Goal: Transaction & Acquisition: Book appointment/travel/reservation

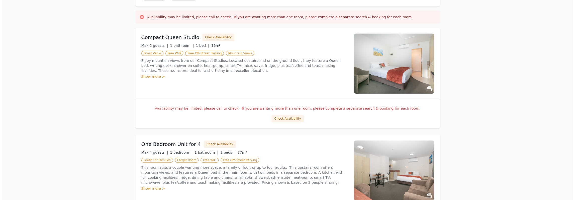
scroll to position [72, 0]
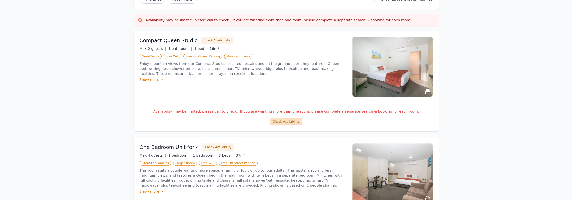
click at [284, 121] on button "Check Availability" at bounding box center [286, 122] width 32 height 8
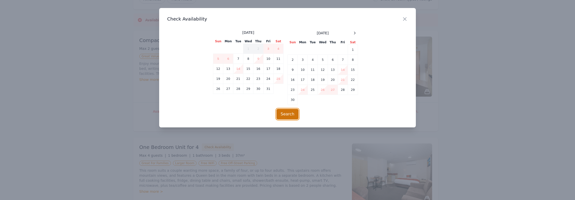
click at [290, 114] on button "Search" at bounding box center [288, 114] width 22 height 11
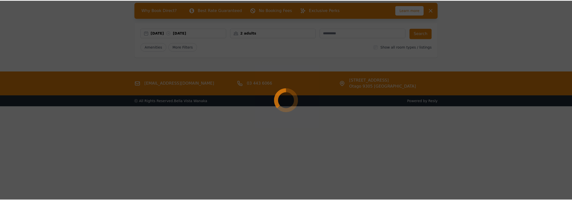
scroll to position [24, 0]
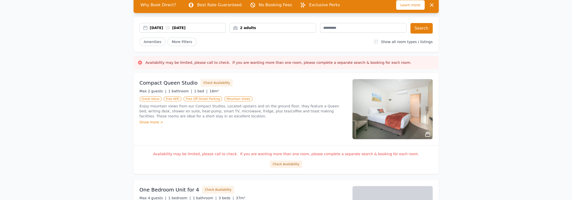
scroll to position [24, 0]
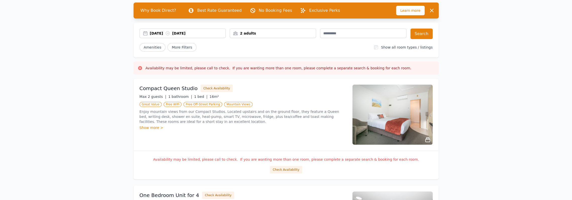
click at [286, 170] on button "Check Availability" at bounding box center [286, 170] width 32 height 8
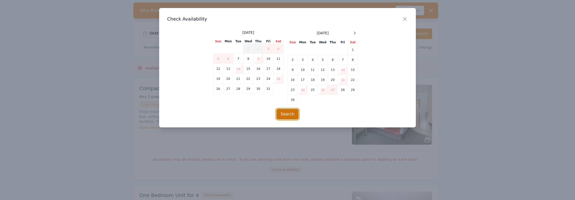
click at [289, 111] on button "Search" at bounding box center [288, 114] width 22 height 11
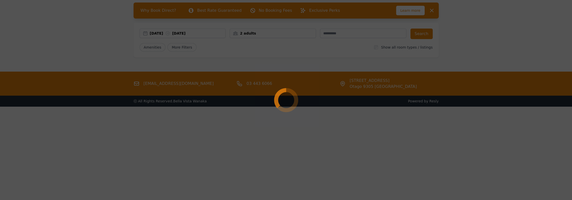
click at [160, 161] on div at bounding box center [286, 100] width 572 height 200
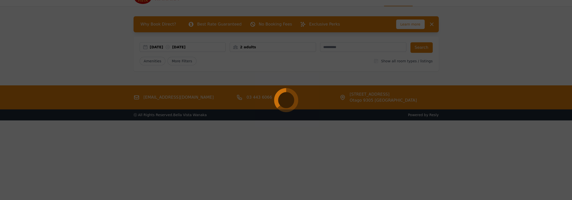
scroll to position [24, 0]
